Goal: Task Accomplishment & Management: Manage account settings

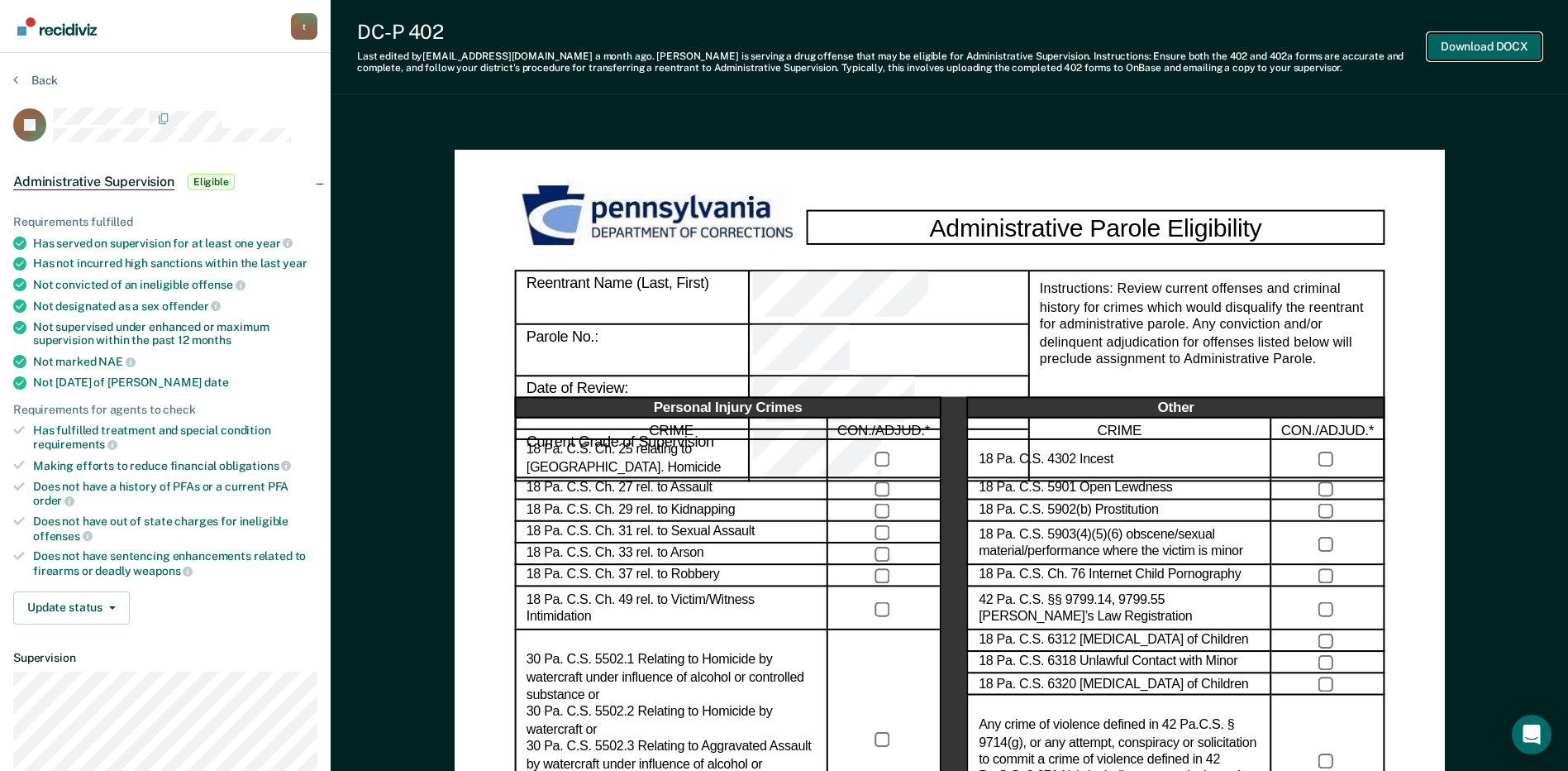
click at [1513, 56] on button "Download DOCX" at bounding box center [1484, 46] width 114 height 27
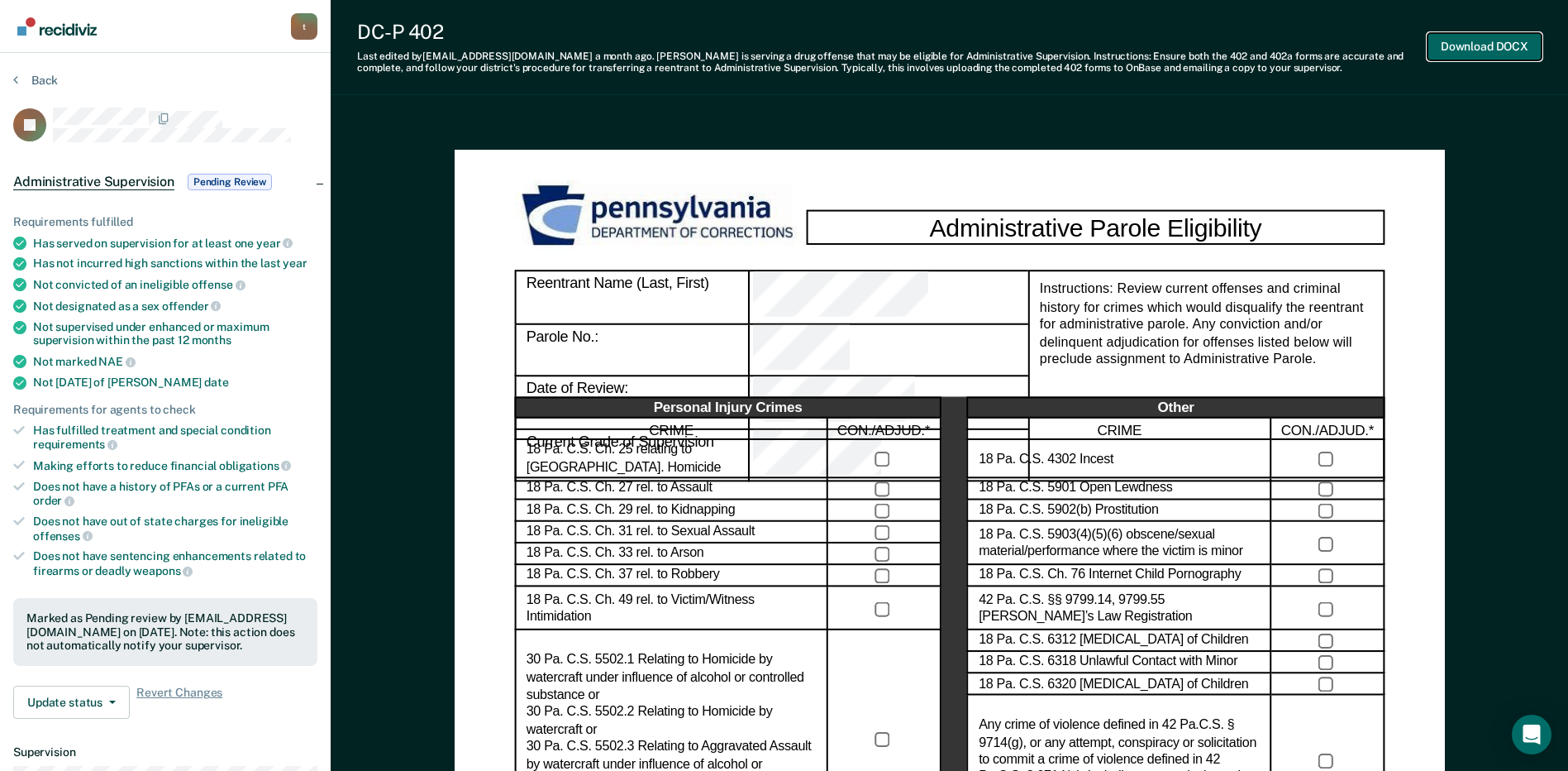
click at [1526, 41] on button "Download DOCX" at bounding box center [1484, 46] width 114 height 27
click at [240, 187] on span "Pending Review" at bounding box center [230, 182] width 84 height 17
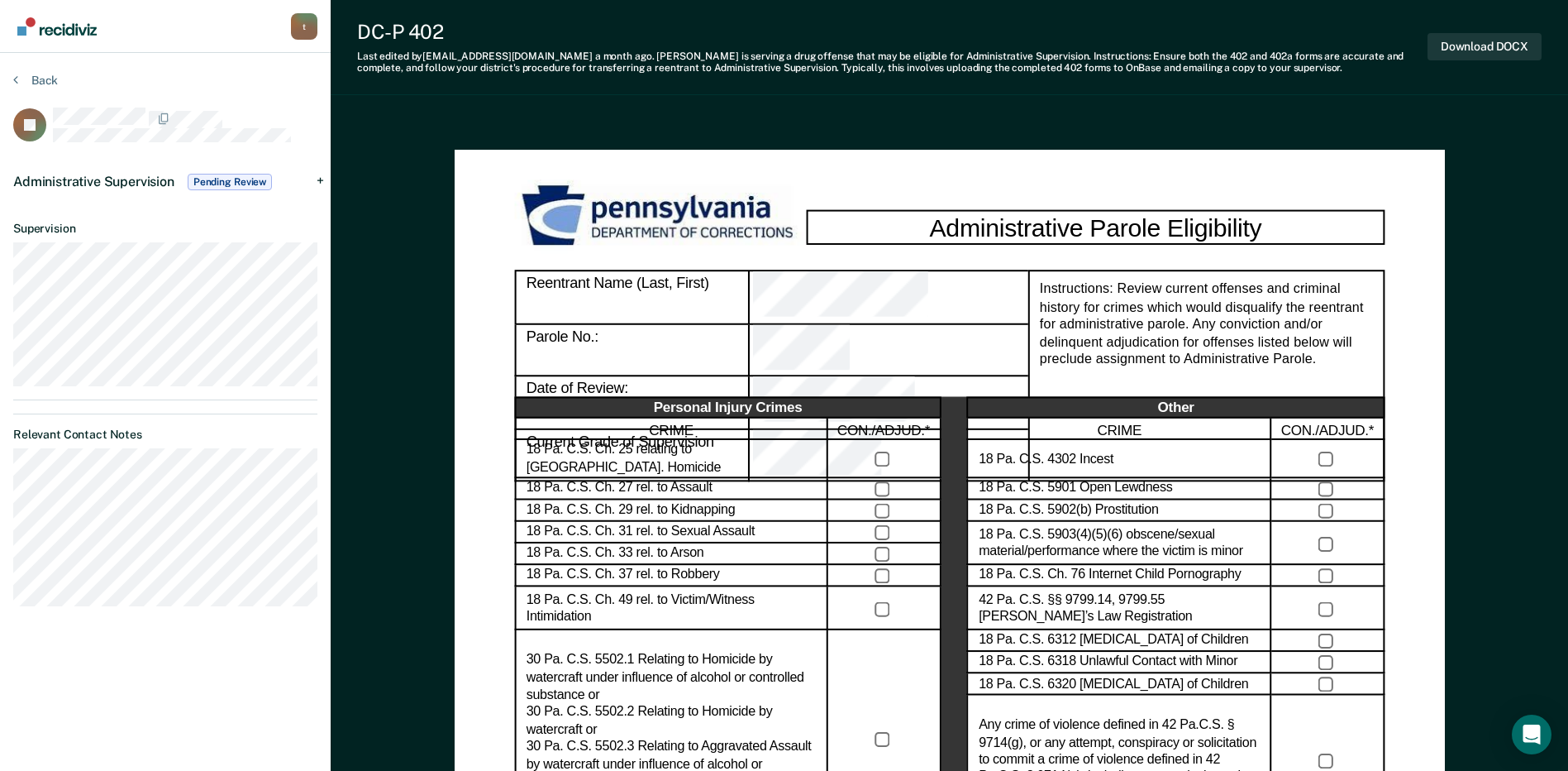
click at [255, 174] on span "Pending Review" at bounding box center [230, 182] width 84 height 17
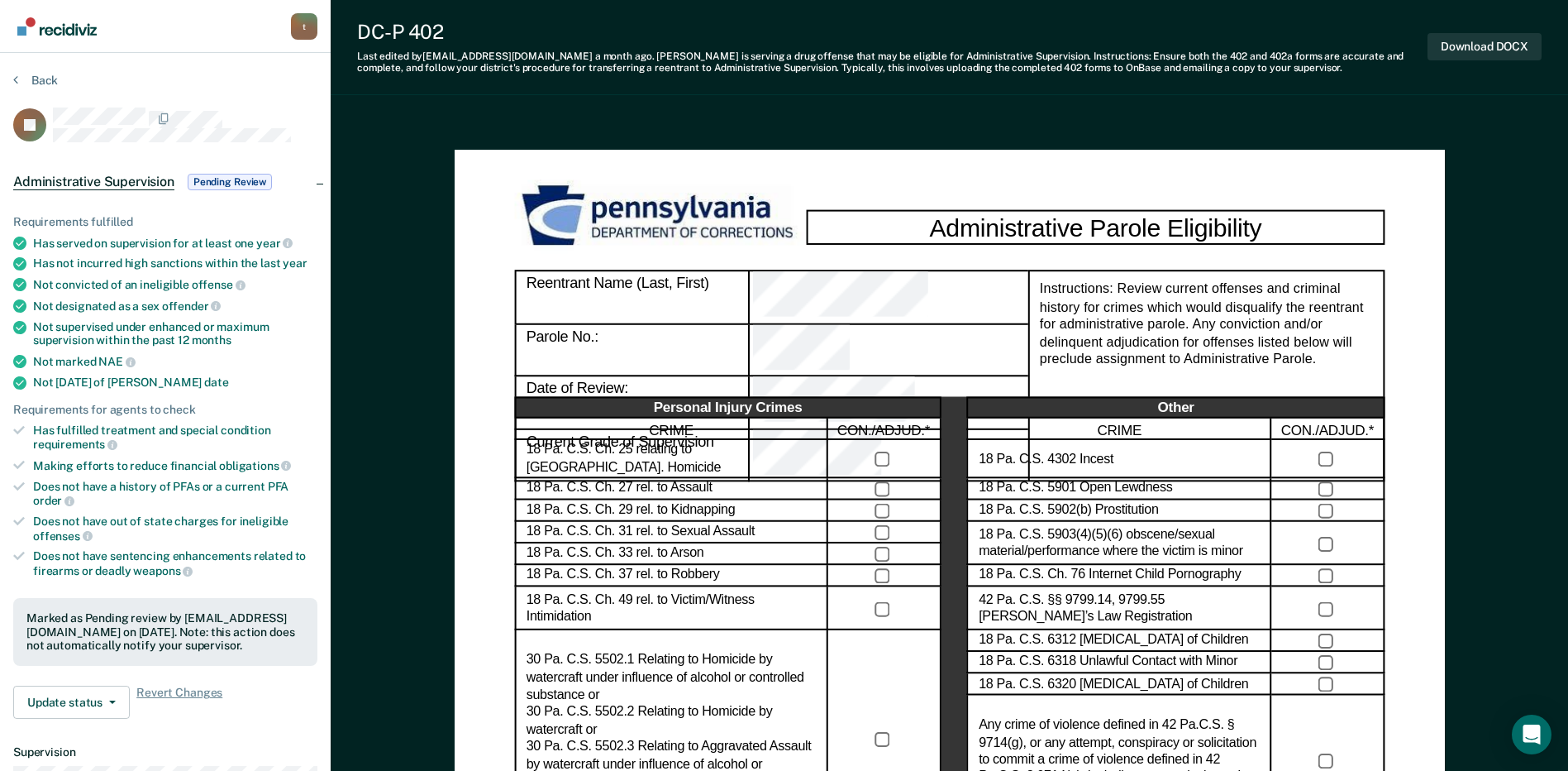
scroll to position [165, 0]
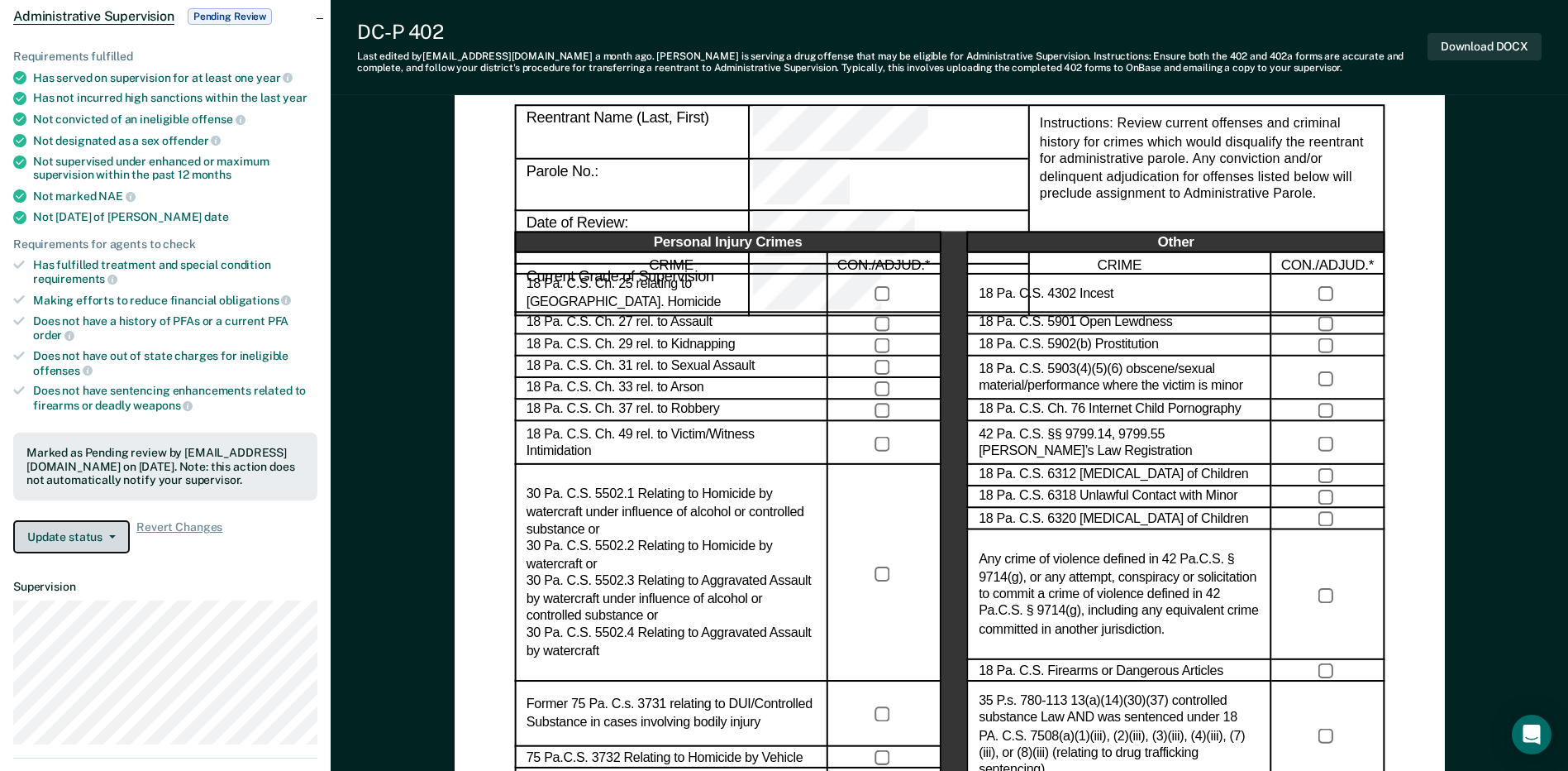
click at [108, 528] on button "Update status" at bounding box center [72, 536] width 116 height 33
click at [107, 527] on button "Update status" at bounding box center [72, 536] width 116 height 33
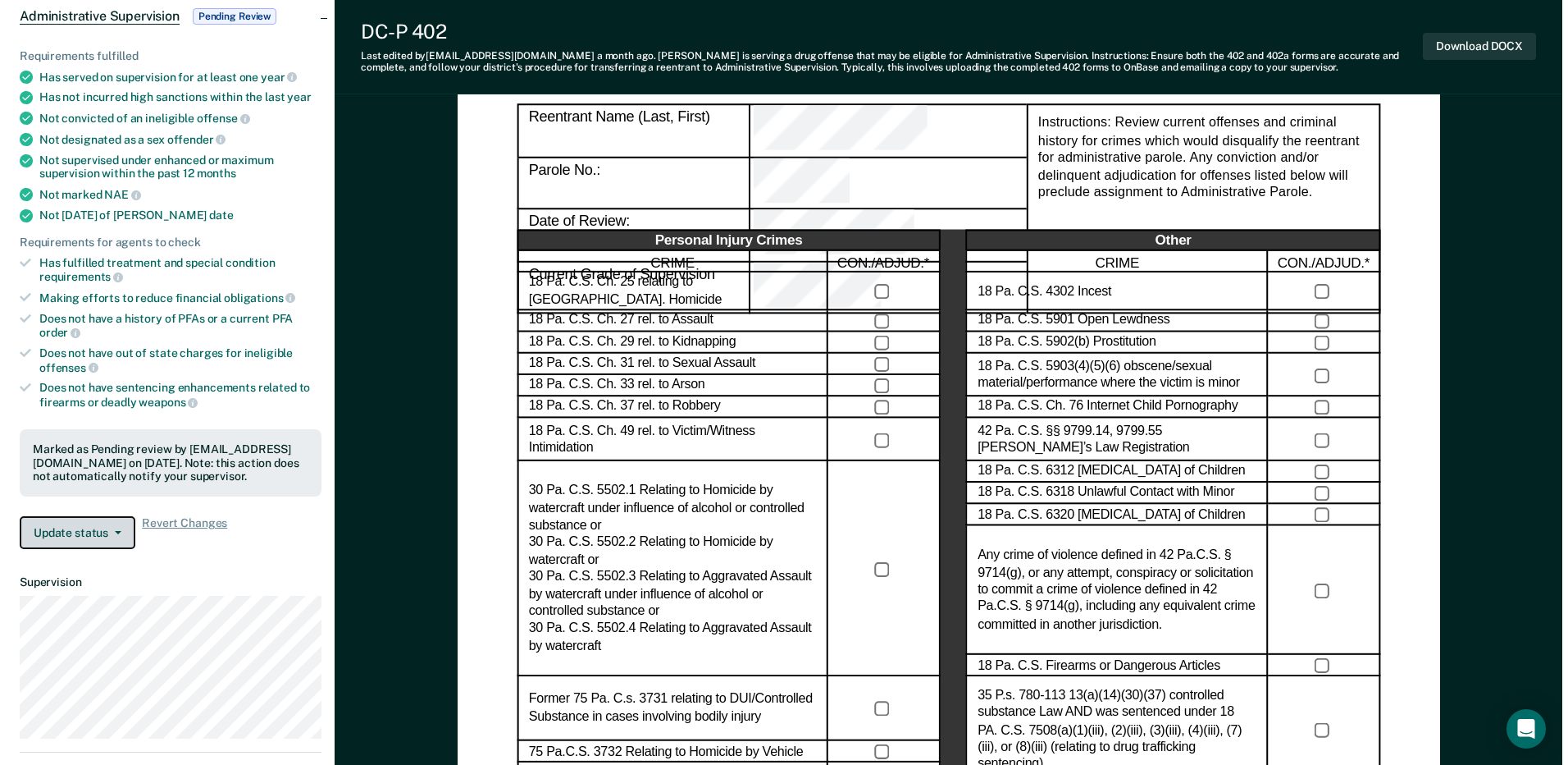
scroll to position [0, 0]
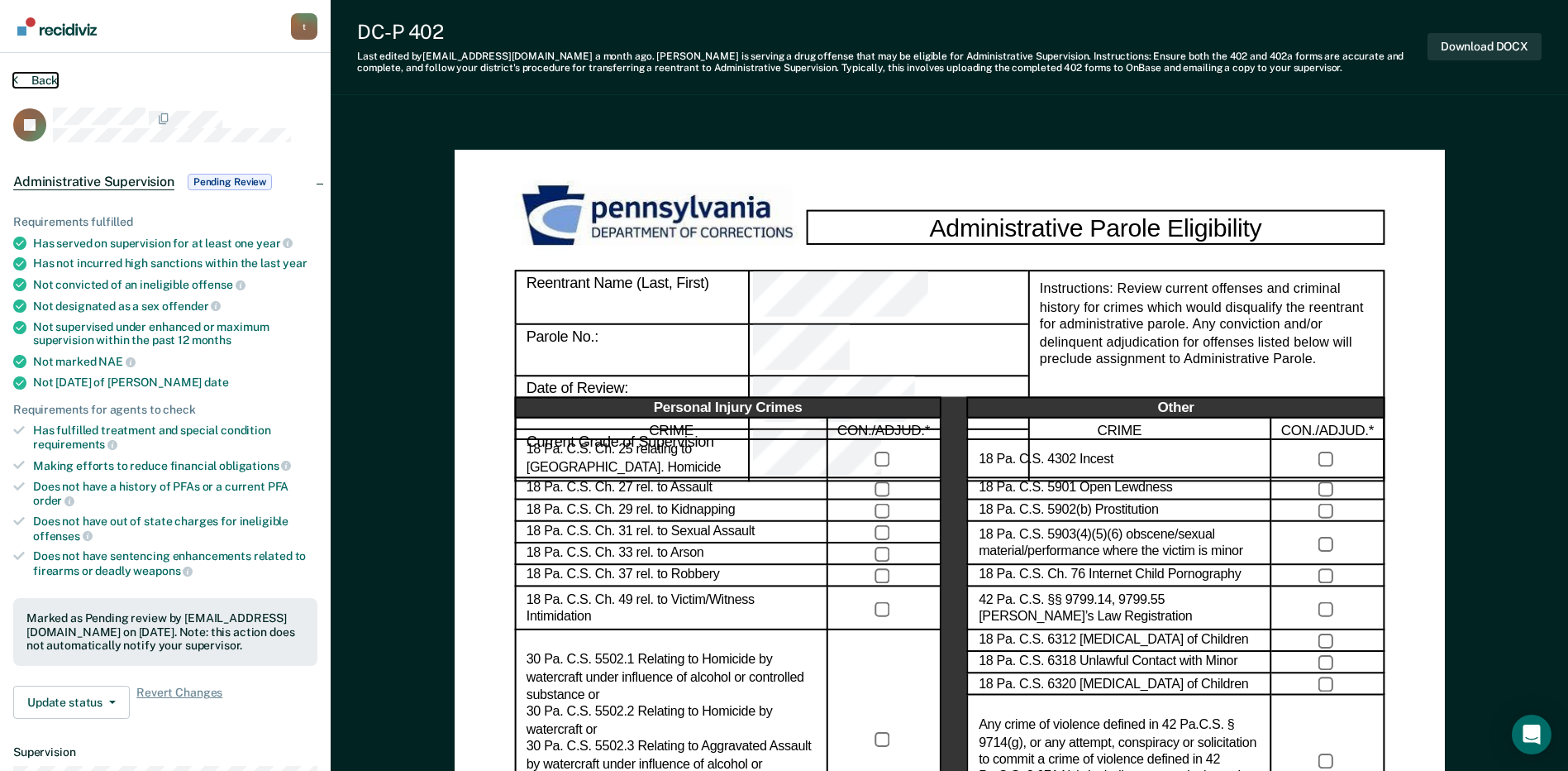
click at [30, 82] on button "Back" at bounding box center [35, 80] width 45 height 15
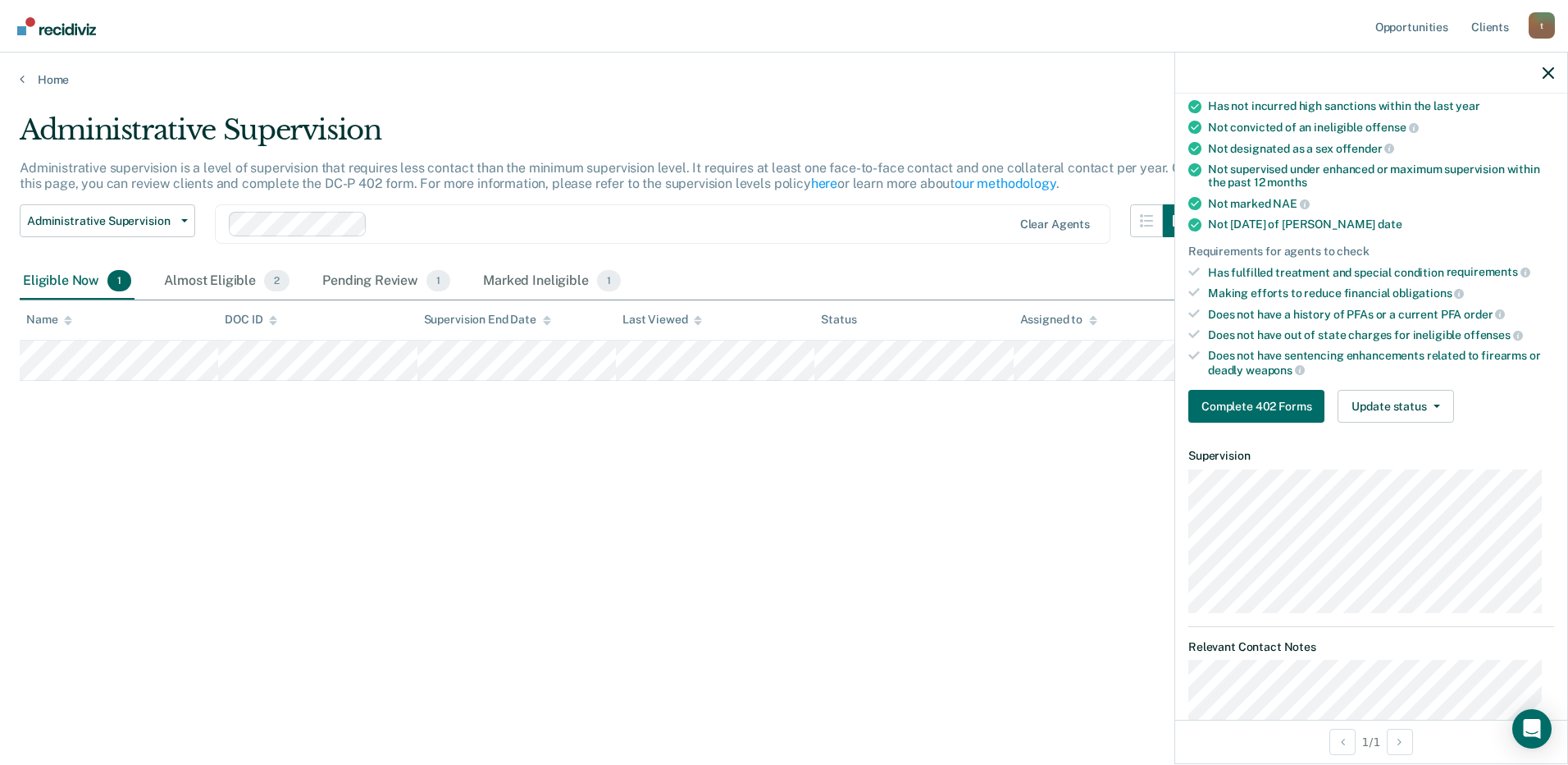
scroll to position [164, 0]
click at [1422, 397] on button "Update status" at bounding box center [1396, 403] width 115 height 33
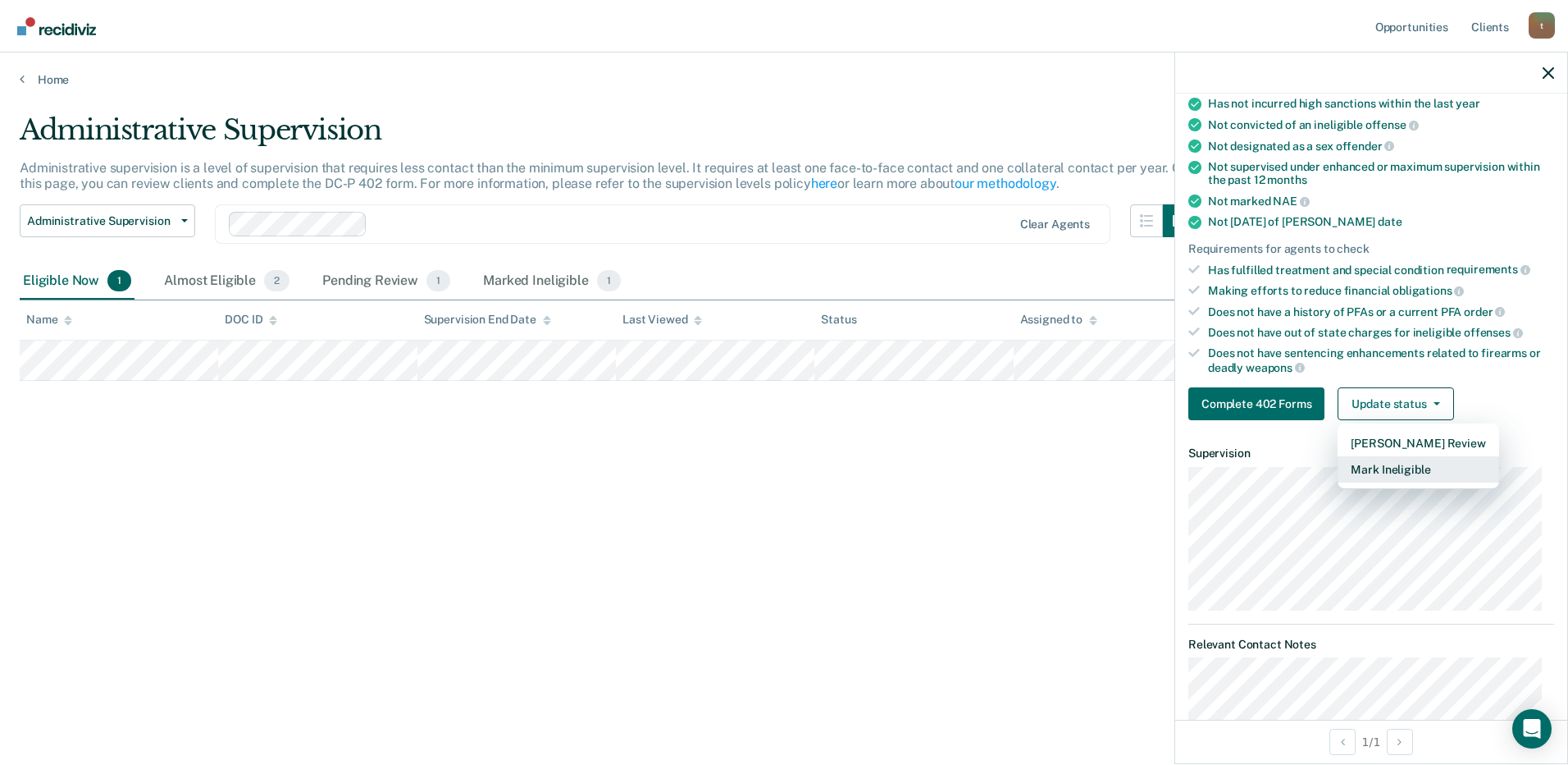
click at [1416, 468] on button "Mark Ineligible" at bounding box center [1418, 469] width 161 height 26
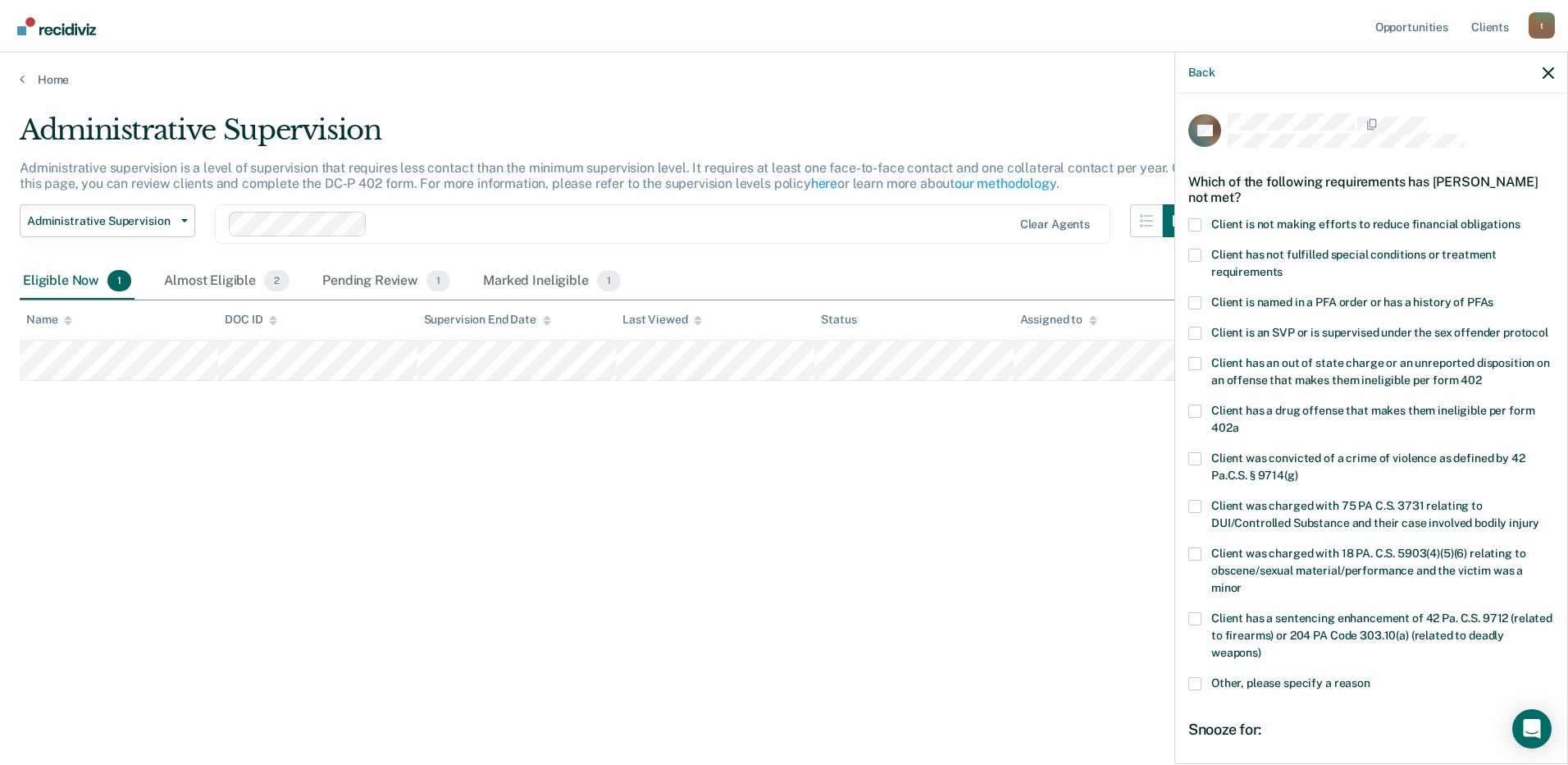
scroll to position [82, 0]
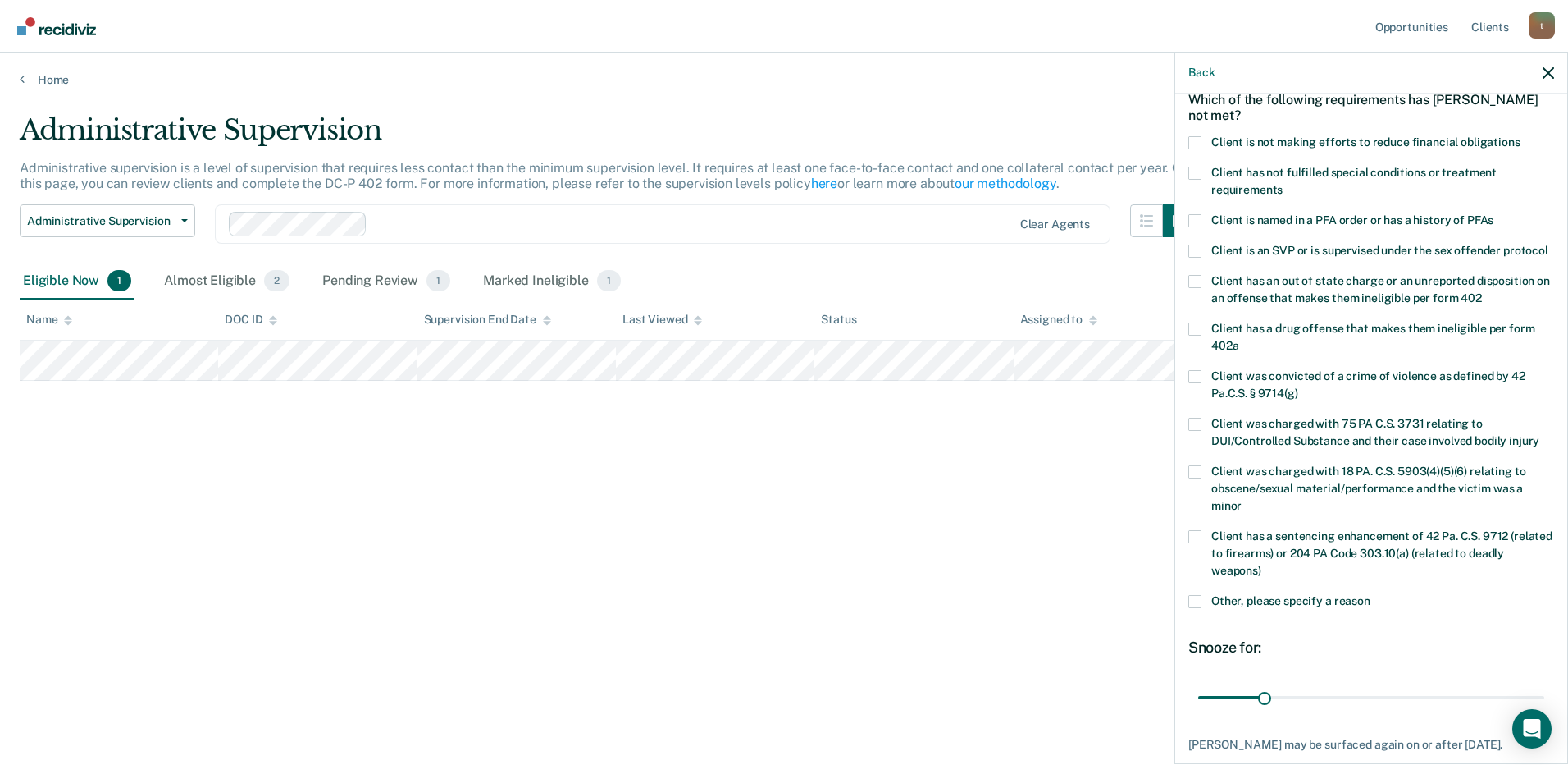
click at [1200, 251] on span at bounding box center [1195, 251] width 13 height 13
click at [1549, 244] on input "Client is an SVP or is supervised under the sex offender protocol" at bounding box center [1549, 244] width 0 height 0
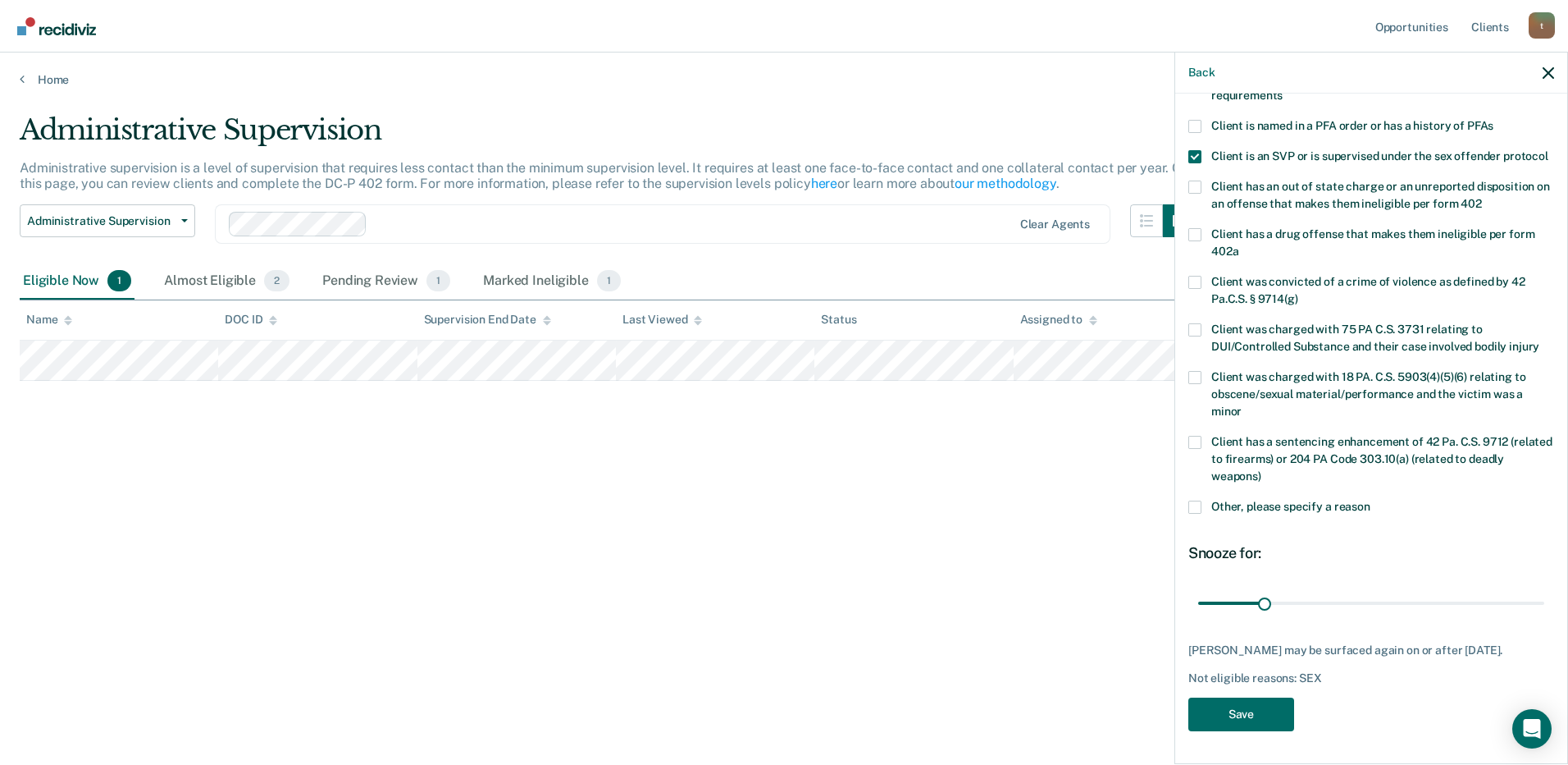
scroll to position [206, 0]
drag, startPoint x: 1263, startPoint y: 588, endPoint x: 1382, endPoint y: 585, distance: 119.0
type input "90"
click at [1382, 588] on input "range" at bounding box center [1371, 603] width 346 height 28
click at [1216, 710] on button "Save" at bounding box center [1241, 714] width 105 height 33
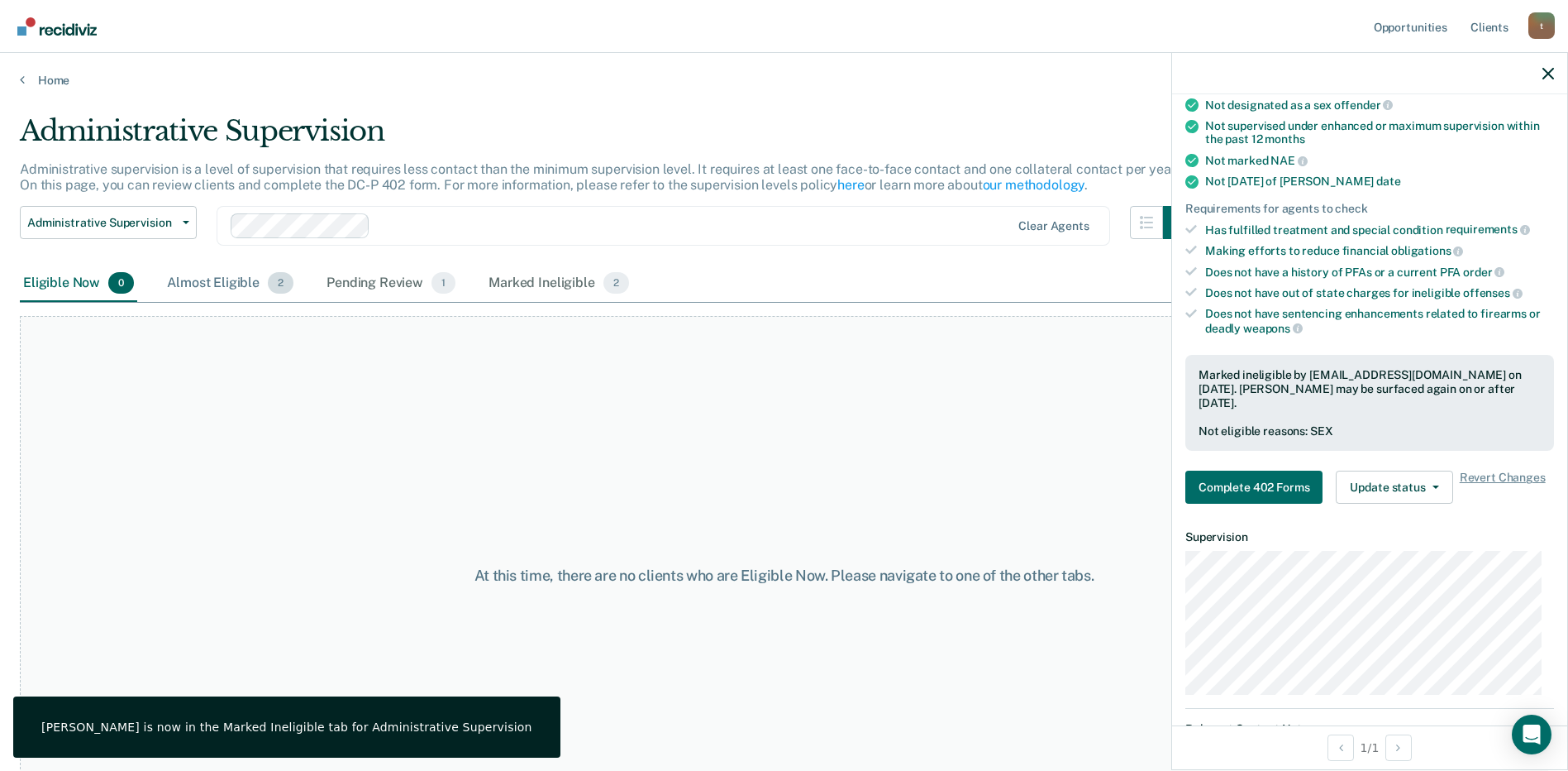
click at [231, 286] on div "Almost Eligible 2" at bounding box center [230, 283] width 133 height 36
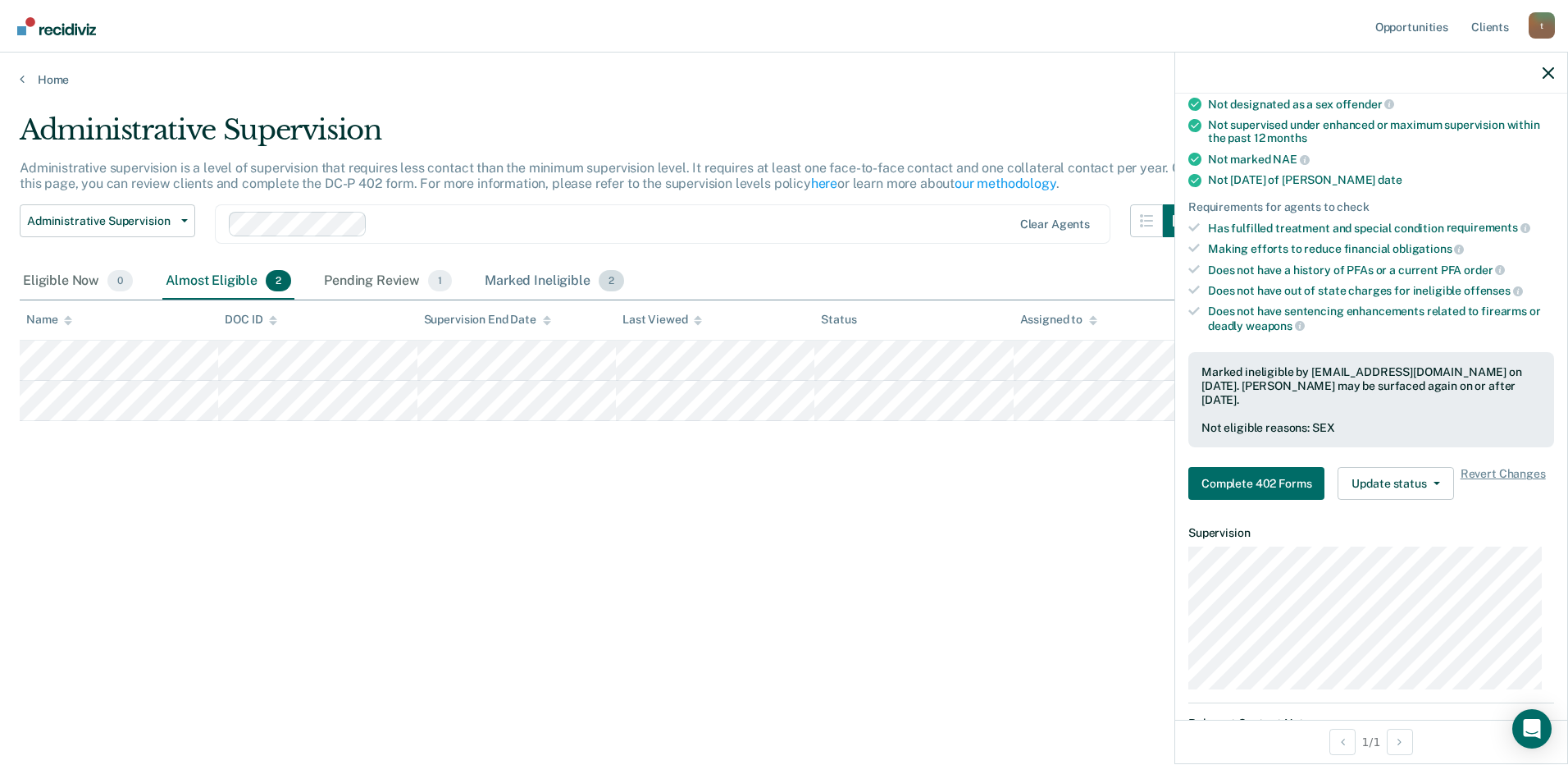
click at [483, 274] on div "Marked Ineligible 2" at bounding box center [554, 281] width 146 height 36
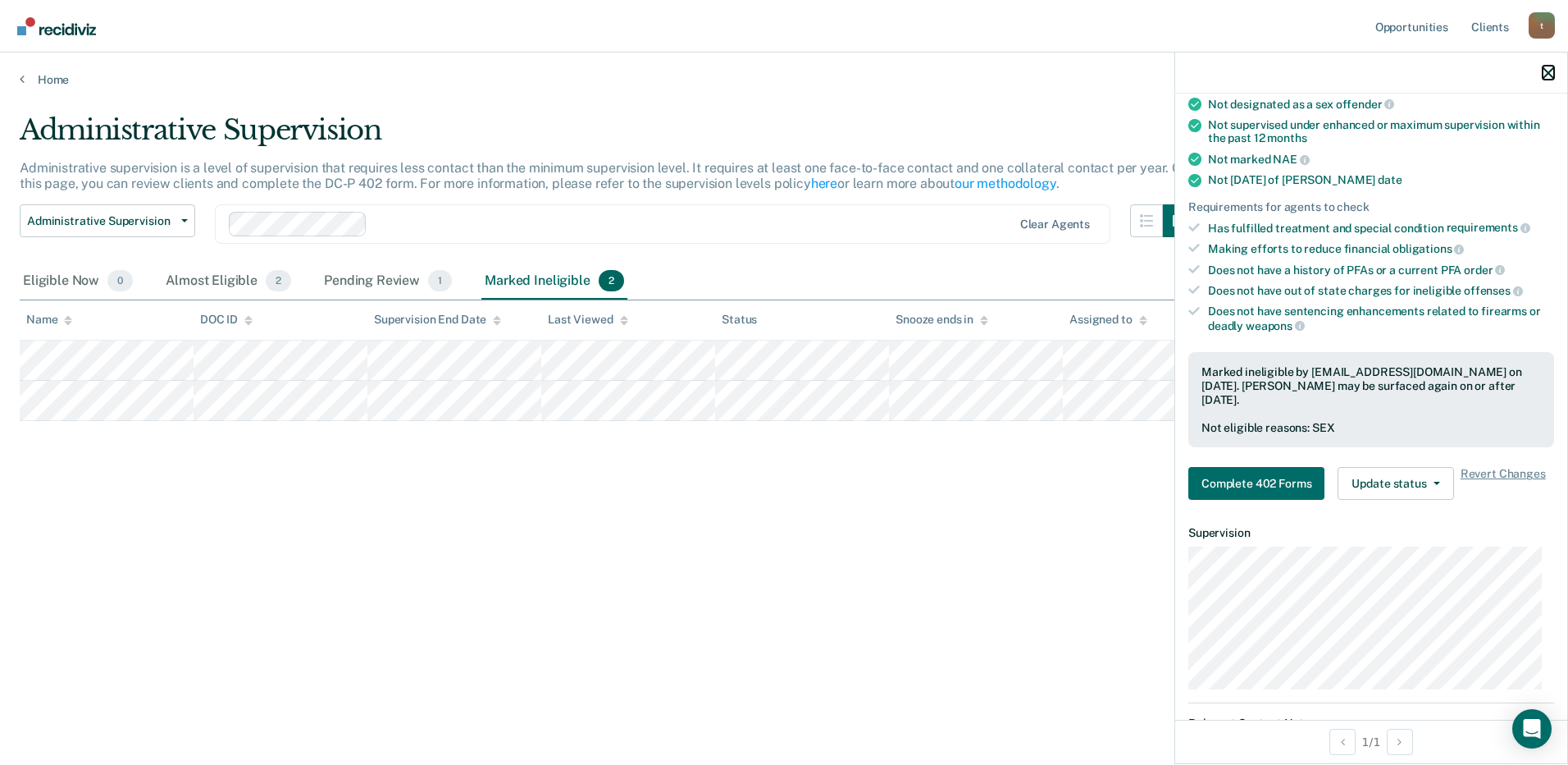
click at [1550, 69] on icon "button" at bounding box center [1549, 73] width 12 height 12
